Goal: Task Accomplishment & Management: Complete application form

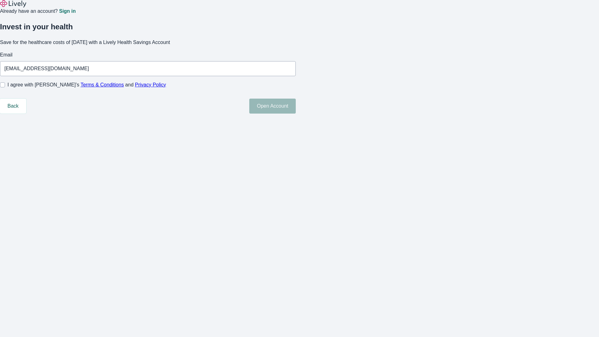
click at [5, 87] on input "I agree with Lively’s Terms & Conditions and Privacy Policy" at bounding box center [2, 84] width 5 height 5
checkbox input "true"
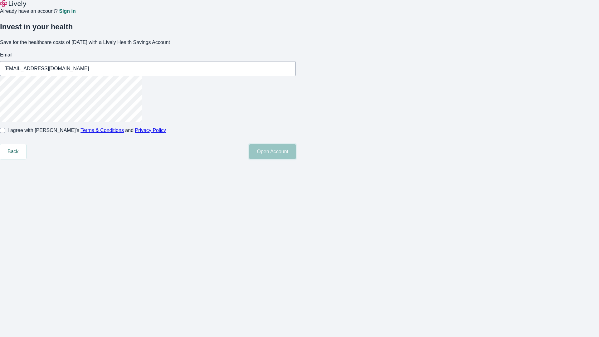
click at [296, 159] on button "Open Account" at bounding box center [272, 151] width 46 height 15
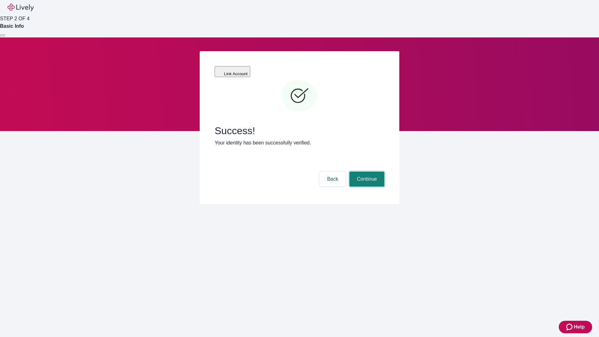
click at [366, 171] on button "Continue" at bounding box center [366, 178] width 35 height 15
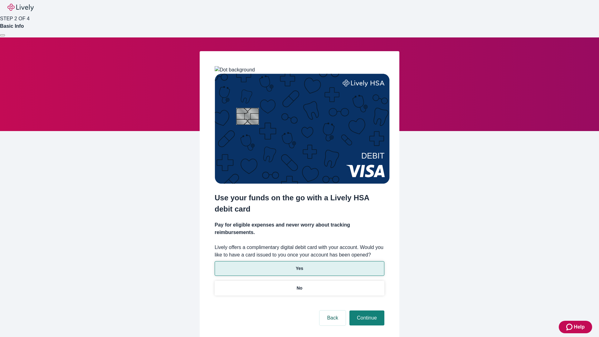
click at [299, 265] on p "Yes" at bounding box center [299, 268] width 7 height 7
click at [366, 310] on button "Continue" at bounding box center [366, 317] width 35 height 15
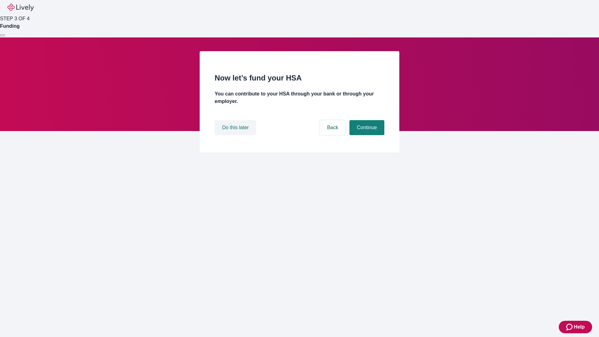
click at [236, 135] on button "Do this later" at bounding box center [234, 127] width 41 height 15
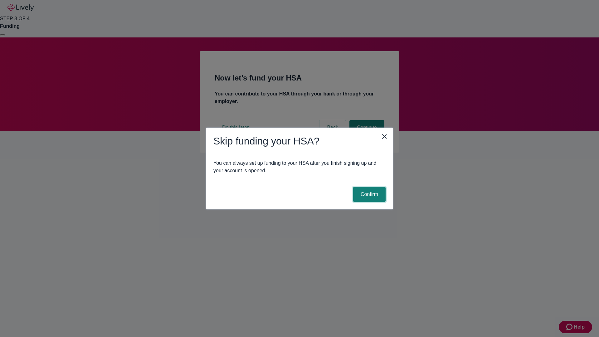
click at [368, 194] on button "Confirm" at bounding box center [369, 194] width 32 height 15
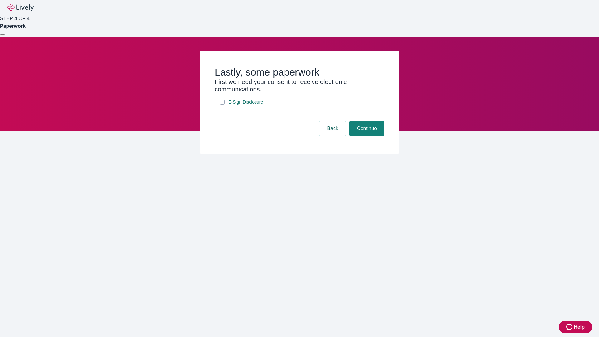
click at [222, 104] on input "E-Sign Disclosure" at bounding box center [221, 101] width 5 height 5
checkbox input "true"
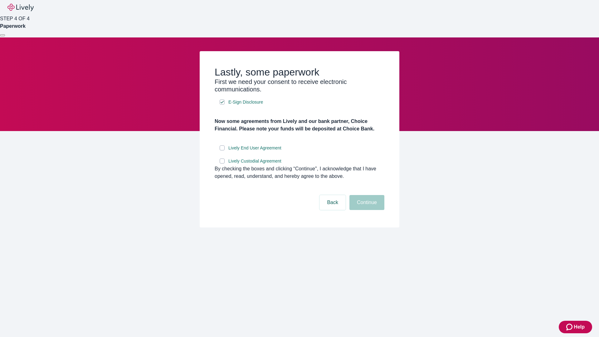
click at [222, 150] on input "Lively End User Agreement" at bounding box center [221, 147] width 5 height 5
checkbox input "true"
click at [222, 163] on input "Lively Custodial Agreement" at bounding box center [221, 160] width 5 height 5
checkbox input "true"
click at [366, 210] on button "Continue" at bounding box center [366, 202] width 35 height 15
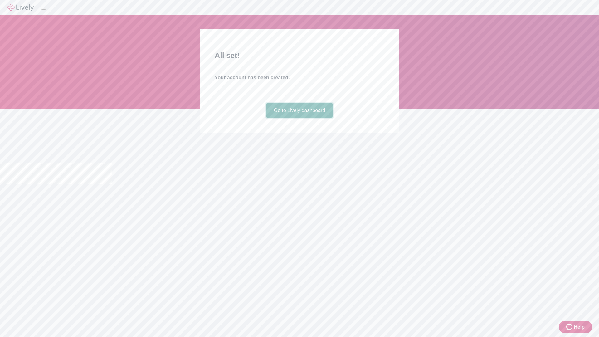
click at [299, 118] on link "Go to Lively dashboard" at bounding box center [299, 110] width 66 height 15
